Goal: Navigation & Orientation: Find specific page/section

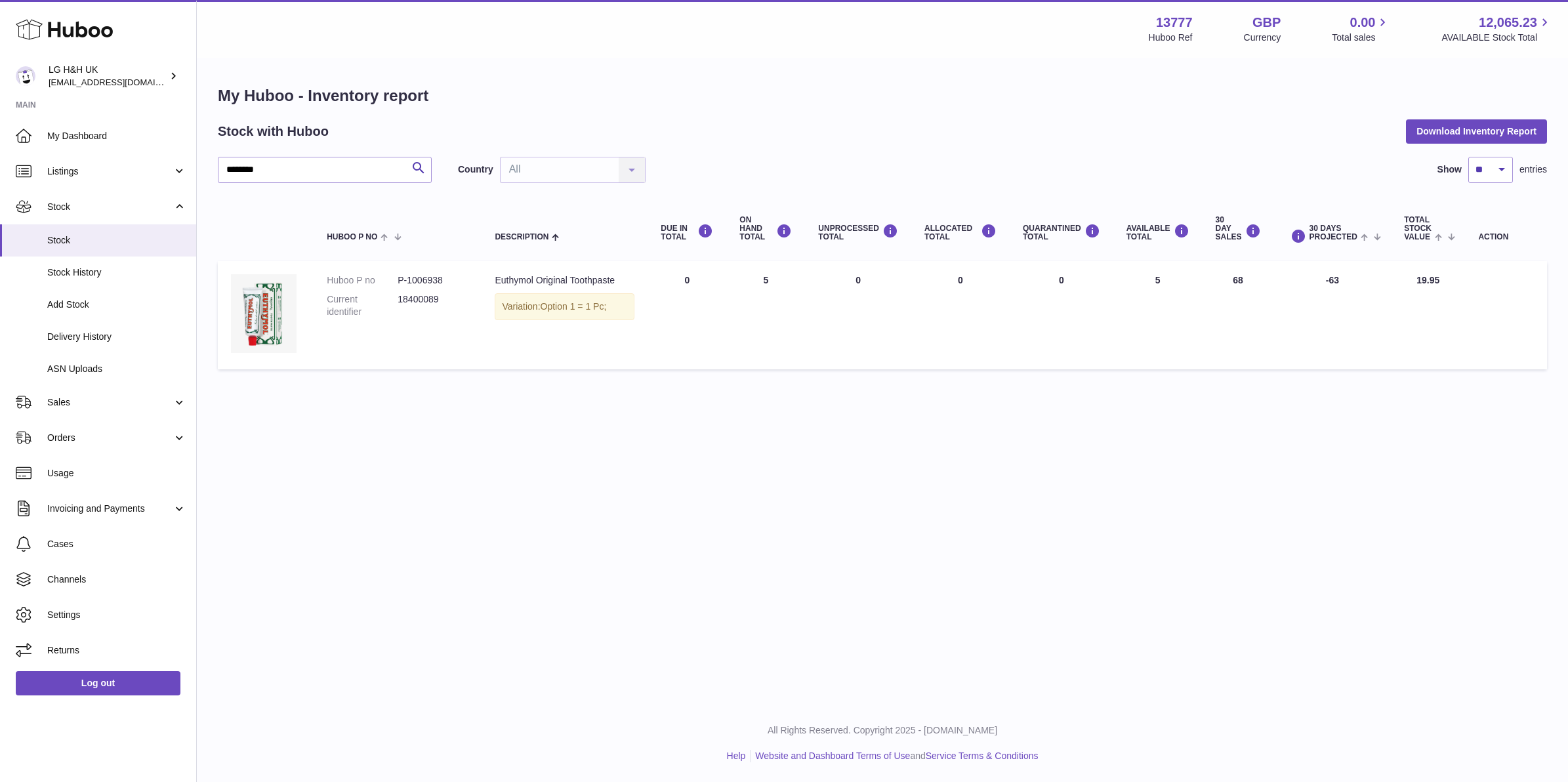
click at [116, 28] on div "Huboo" at bounding box center [98, 31] width 196 height 57
click at [110, 29] on use at bounding box center [64, 30] width 97 height 21
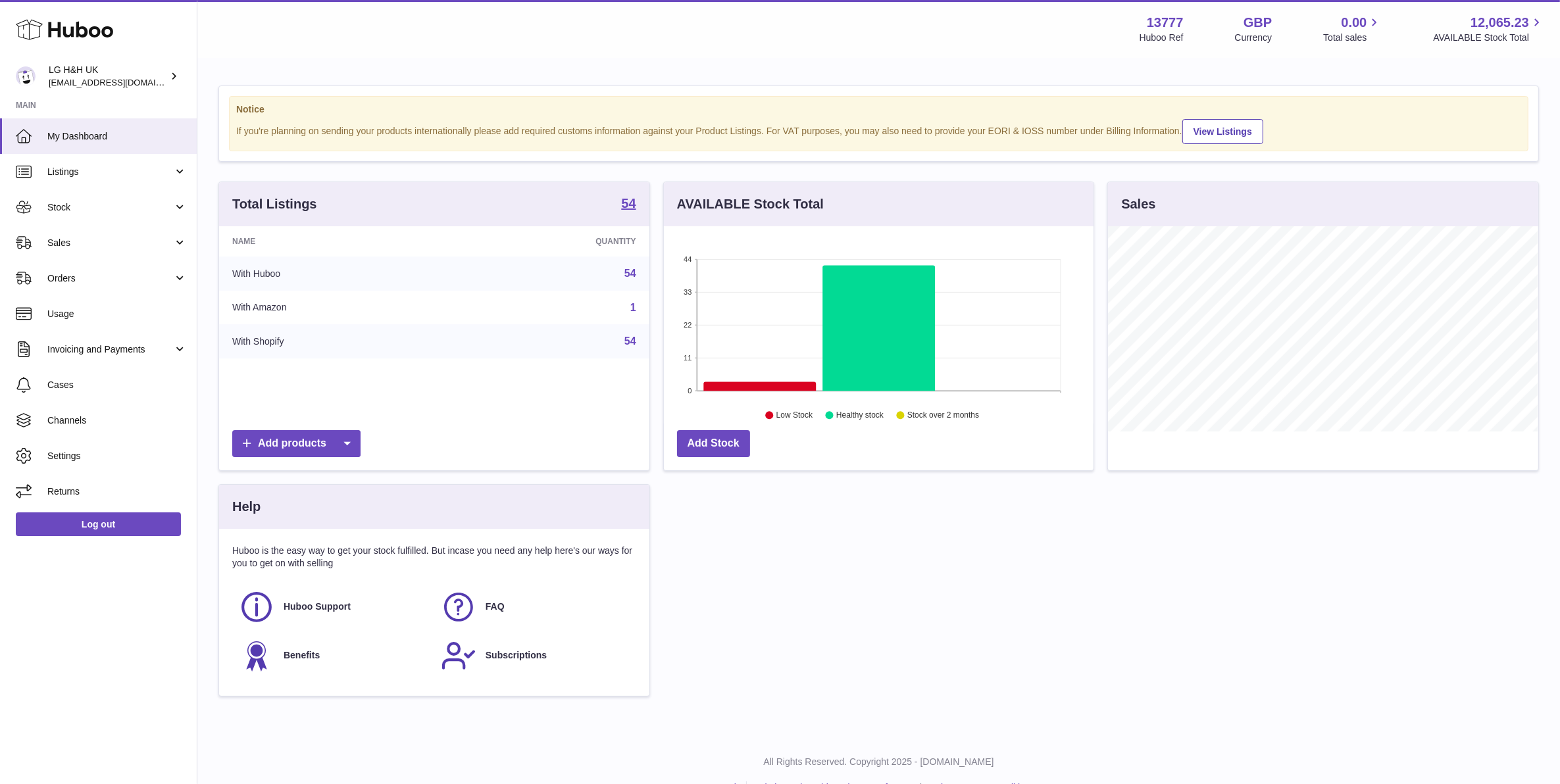
scroll to position [204, 429]
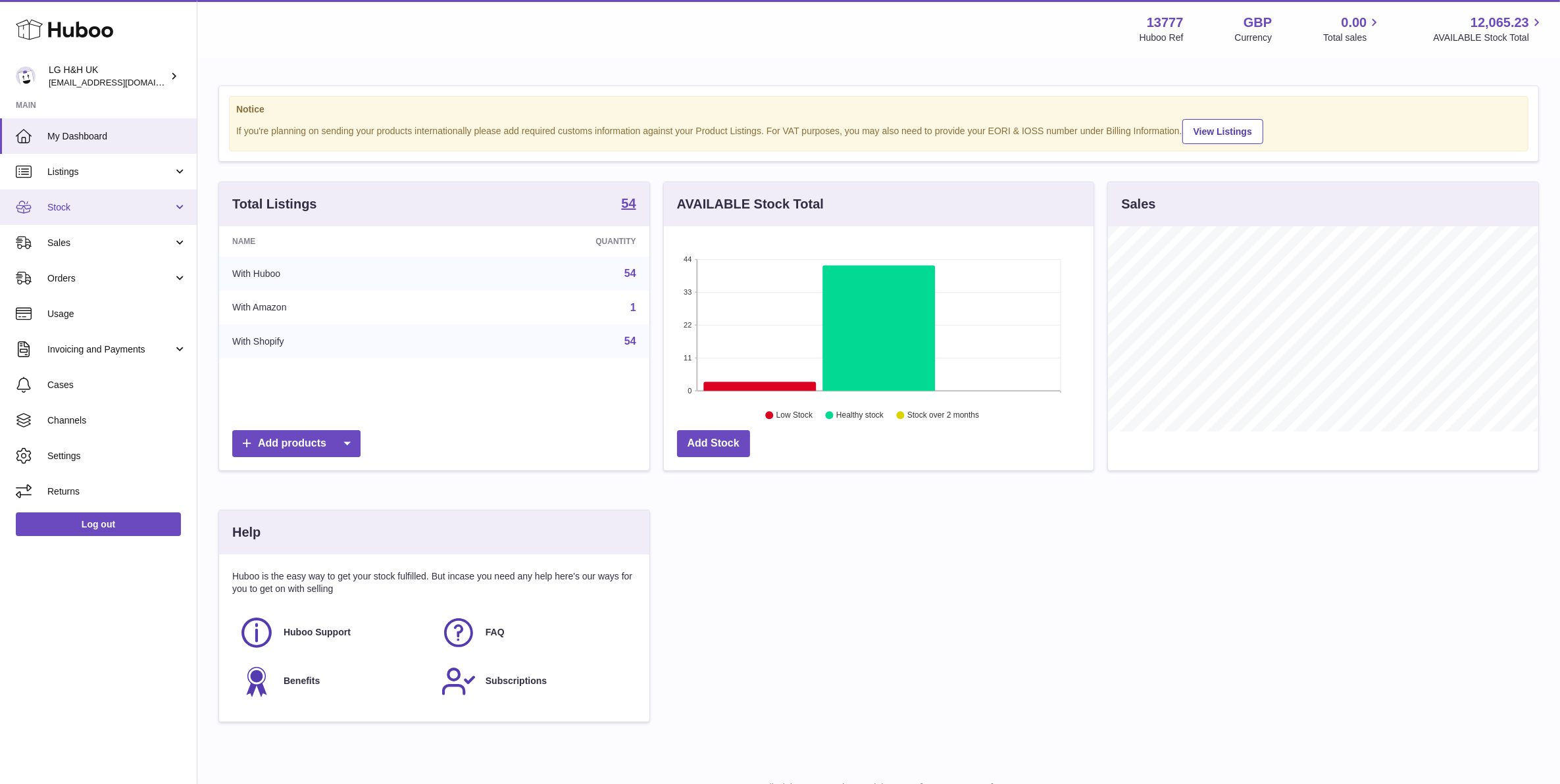
click at [63, 208] on span "Stock" at bounding box center [110, 207] width 126 height 13
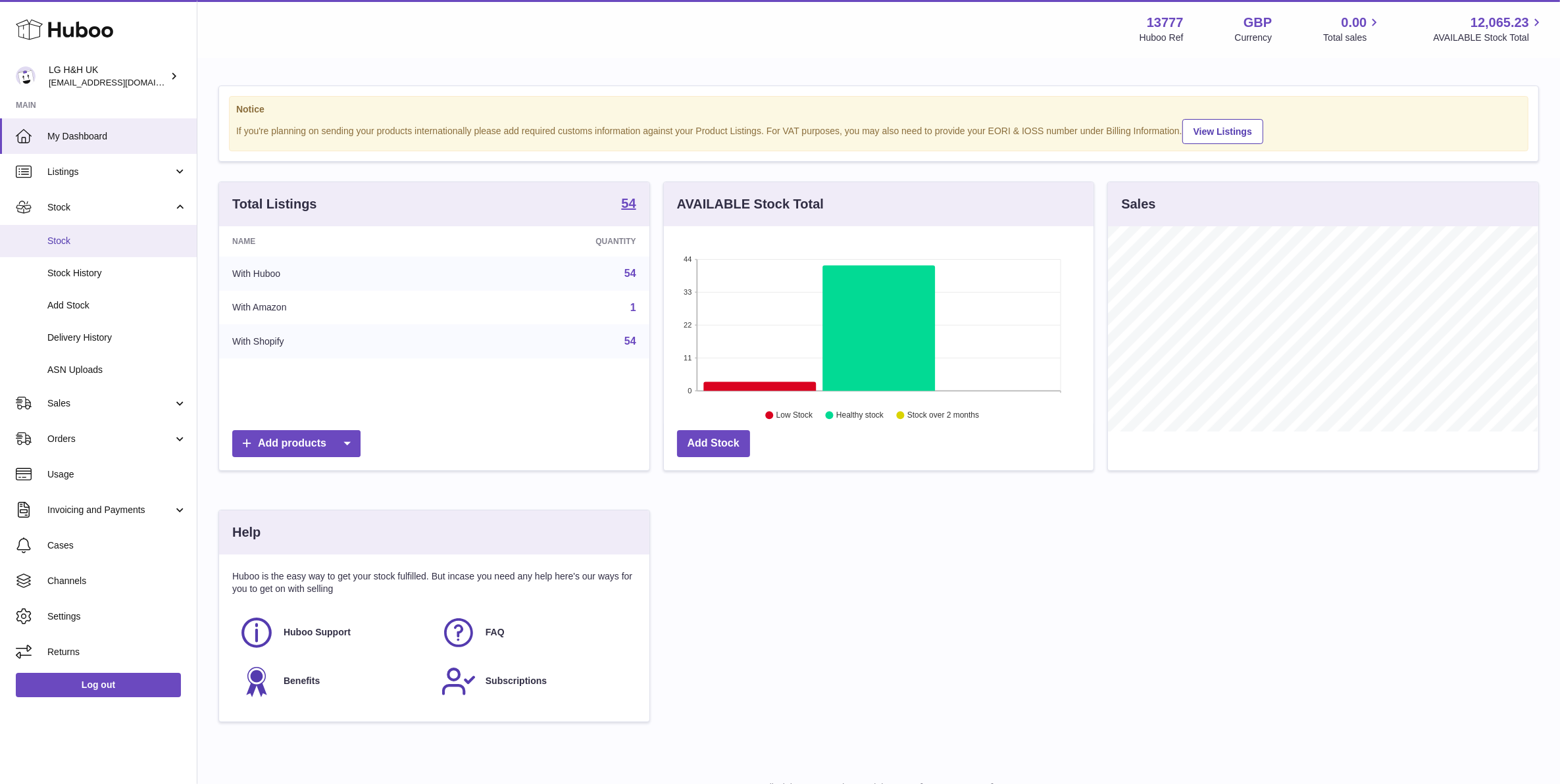
click at [68, 235] on span "Stock" at bounding box center [117, 240] width 140 height 13
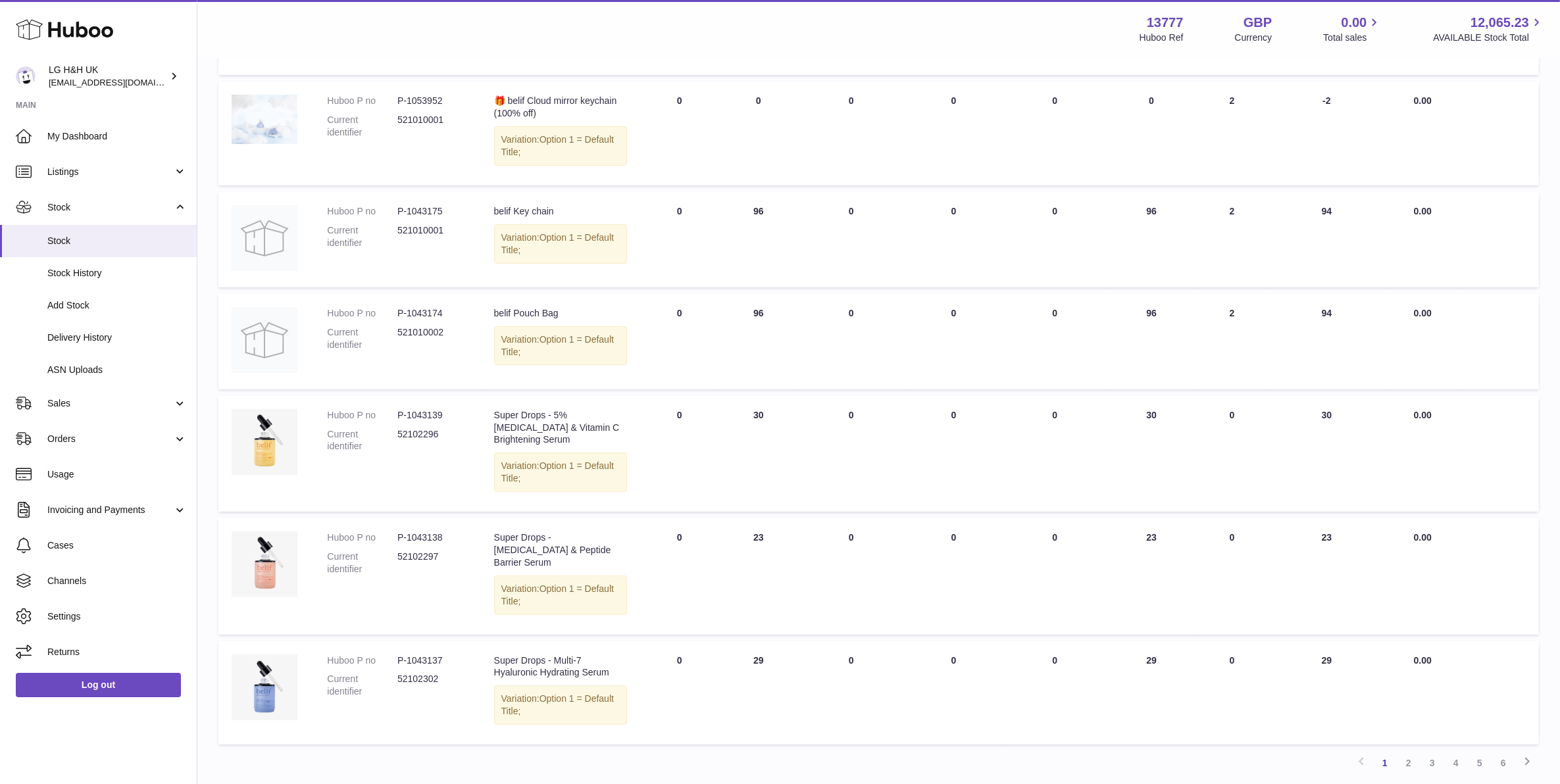
scroll to position [702, 0]
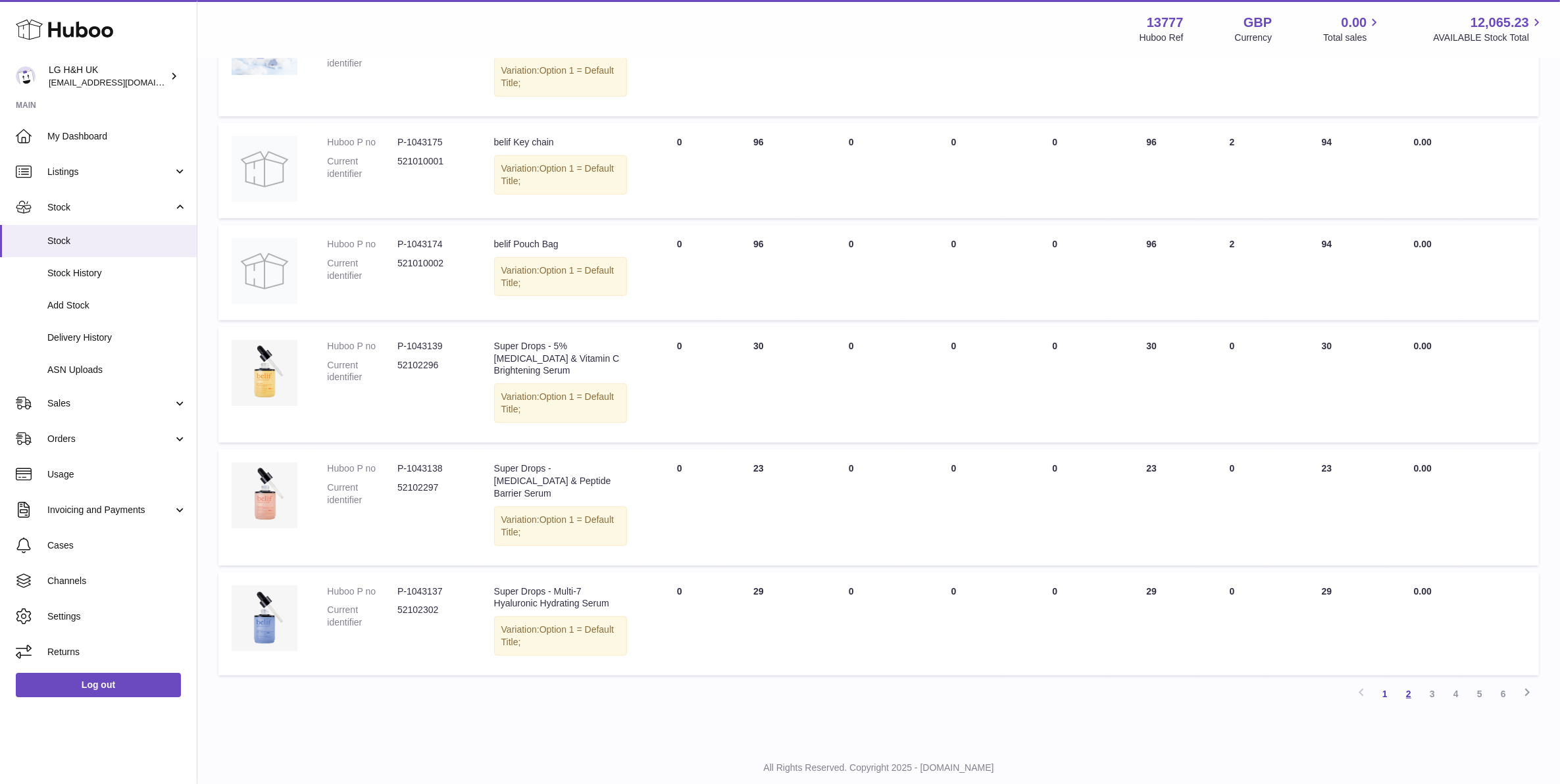
click at [1401, 682] on link "2" at bounding box center [1408, 694] width 24 height 24
